Goal: Transaction & Acquisition: Purchase product/service

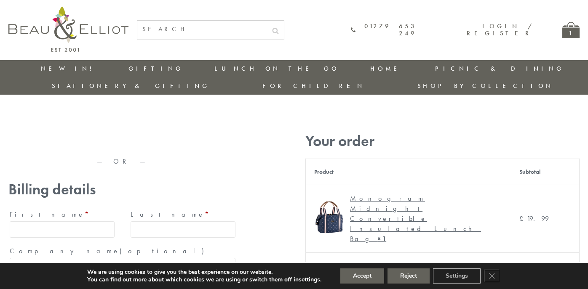
type input "maria33@yahoo.com"
type input "Maria"
type input "Williams"
type input "23, Scottsdale, Happytown"
type input "London"
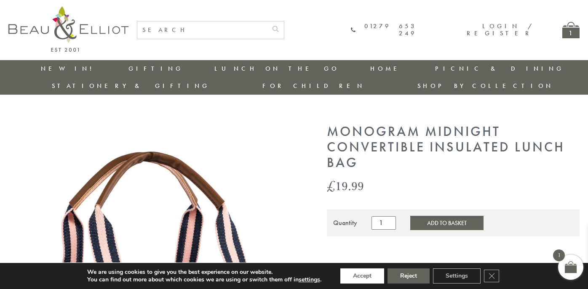
click at [363, 276] on button "Accept" at bounding box center [362, 276] width 44 height 15
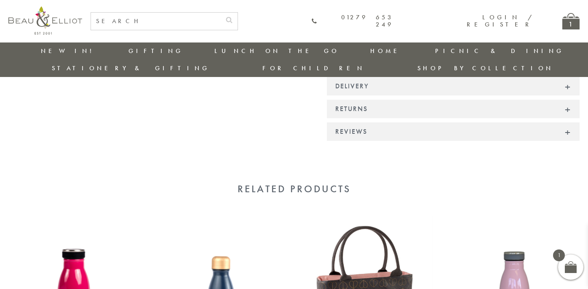
scroll to position [782, 0]
